Goal: Information Seeking & Learning: Learn about a topic

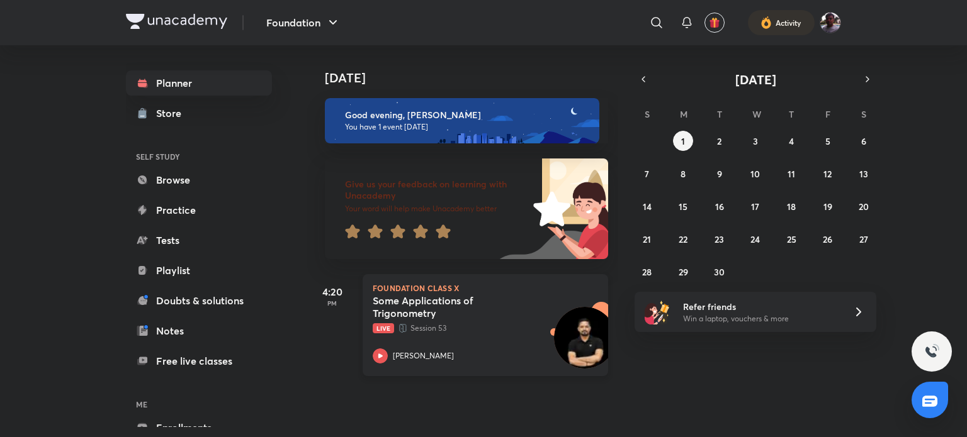
click at [405, 317] on h5 "Some Applications of Trigonometry" at bounding box center [451, 306] width 157 height 25
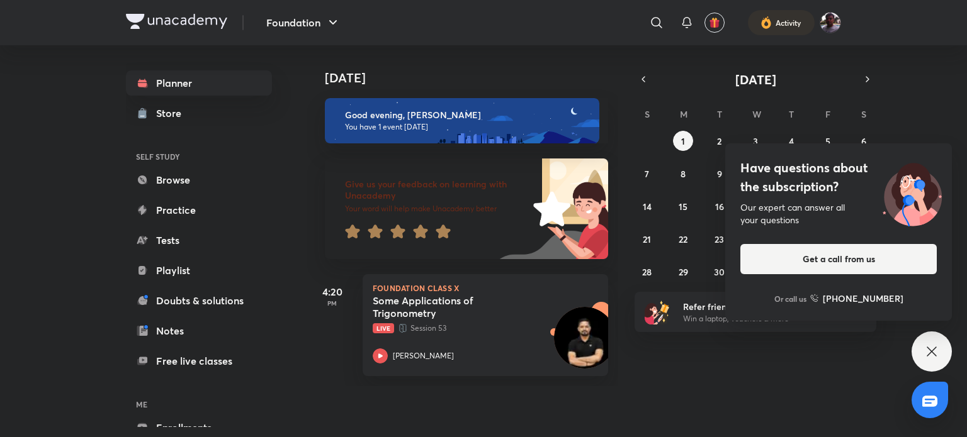
click at [715, 346] on div "[DATE] Good evening, [PERSON_NAME] You have 1 event [DATE] Give us your feedbac…" at bounding box center [635, 215] width 657 height 341
click at [910, 160] on img at bounding box center [911, 193] width 79 height 68
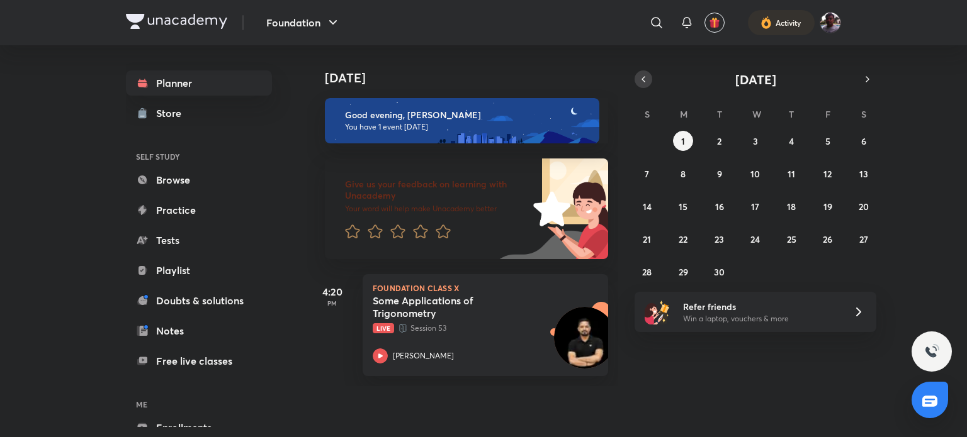
click at [645, 80] on icon "button" at bounding box center [643, 79] width 10 height 11
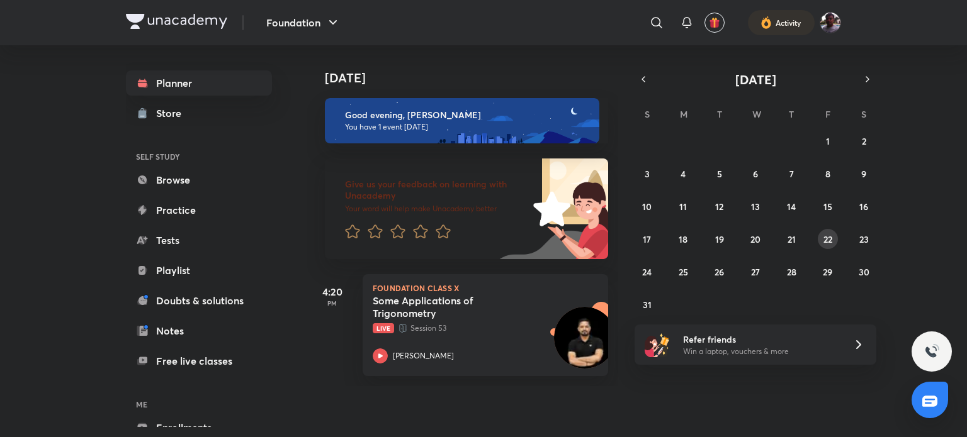
click at [818, 235] on button "22" at bounding box center [827, 239] width 20 height 20
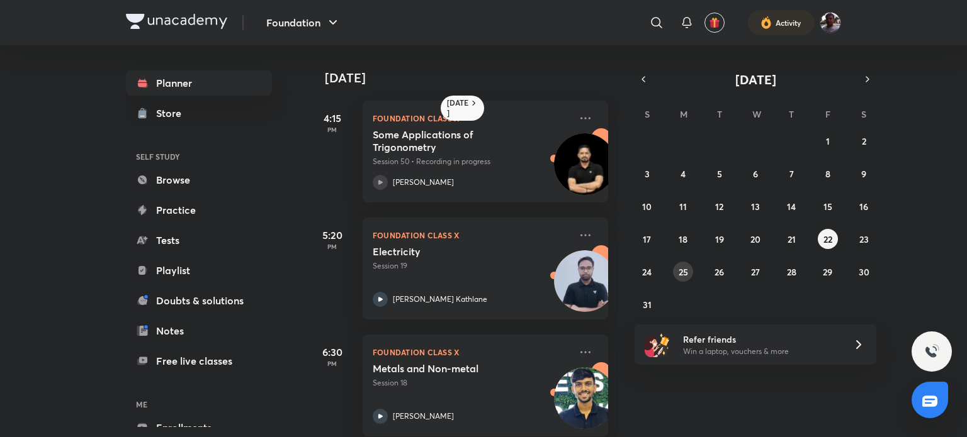
click at [678, 267] on abbr "25" at bounding box center [682, 272] width 9 height 12
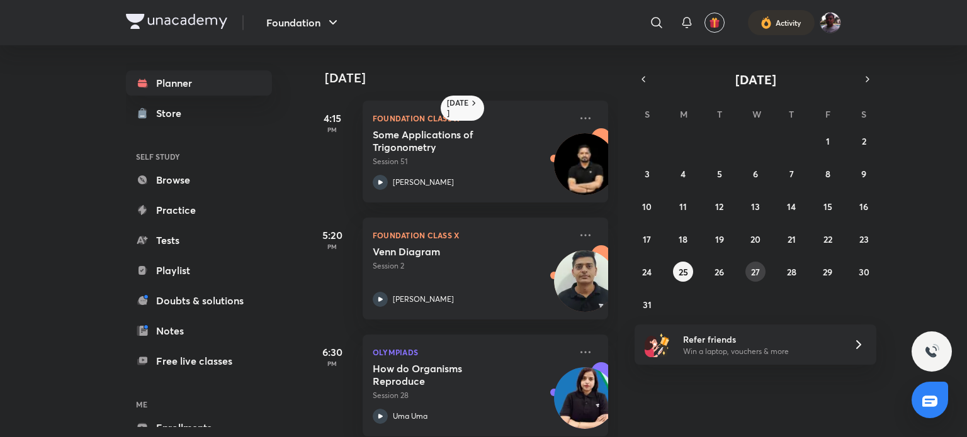
click at [746, 269] on button "27" at bounding box center [755, 272] width 20 height 20
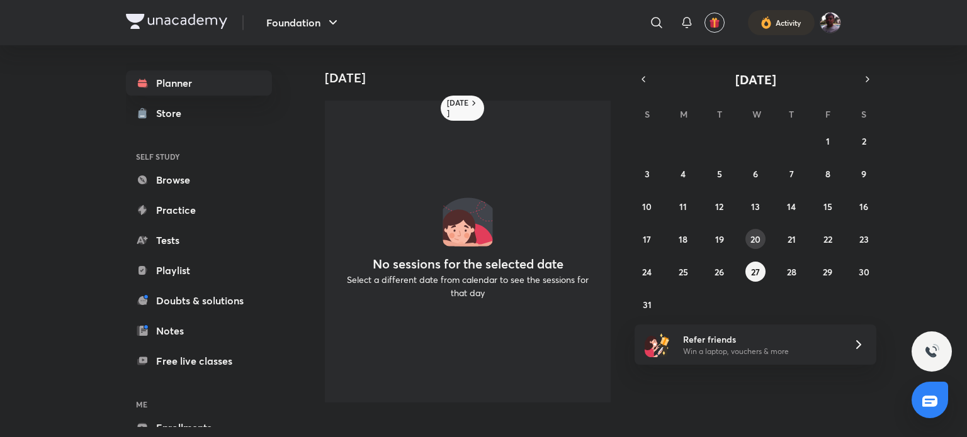
click at [755, 242] on abbr "20" at bounding box center [755, 239] width 10 height 12
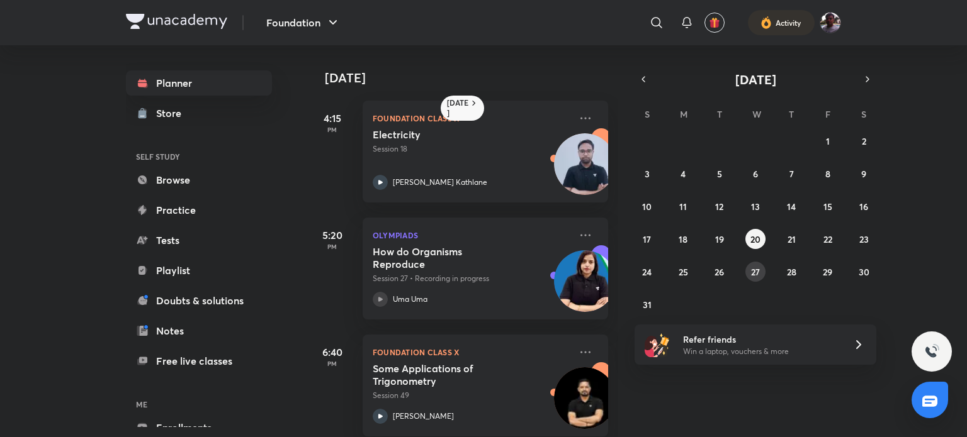
click at [753, 266] on abbr "27" at bounding box center [755, 272] width 9 height 12
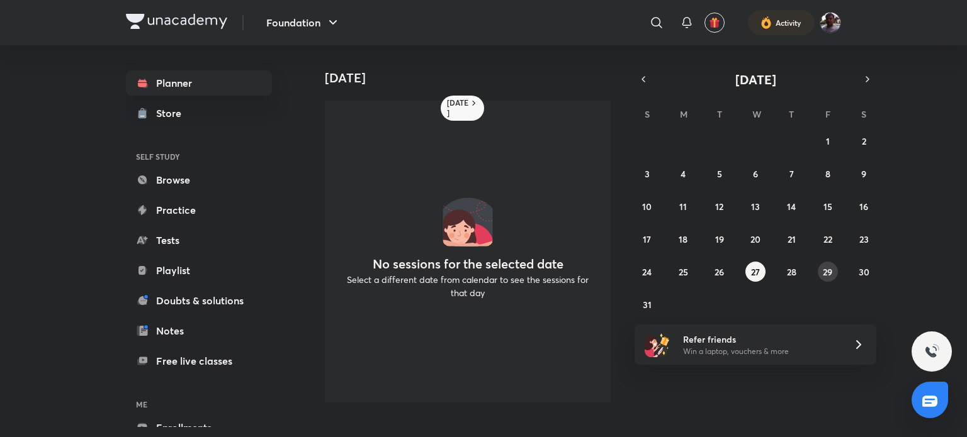
click at [823, 269] on abbr "29" at bounding box center [826, 272] width 9 height 12
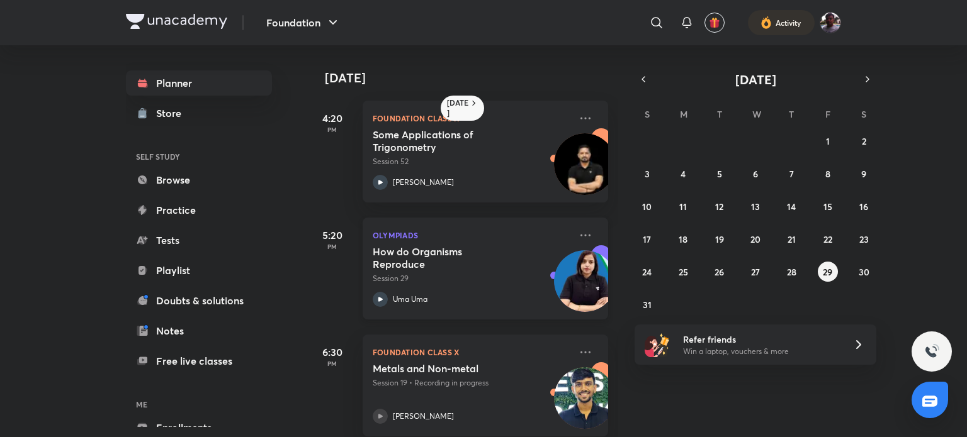
click at [503, 284] on div "How do Organisms Reproduce Session 29 Uma Uma" at bounding box center [472, 276] width 198 height 62
